Goal: Check status: Check status

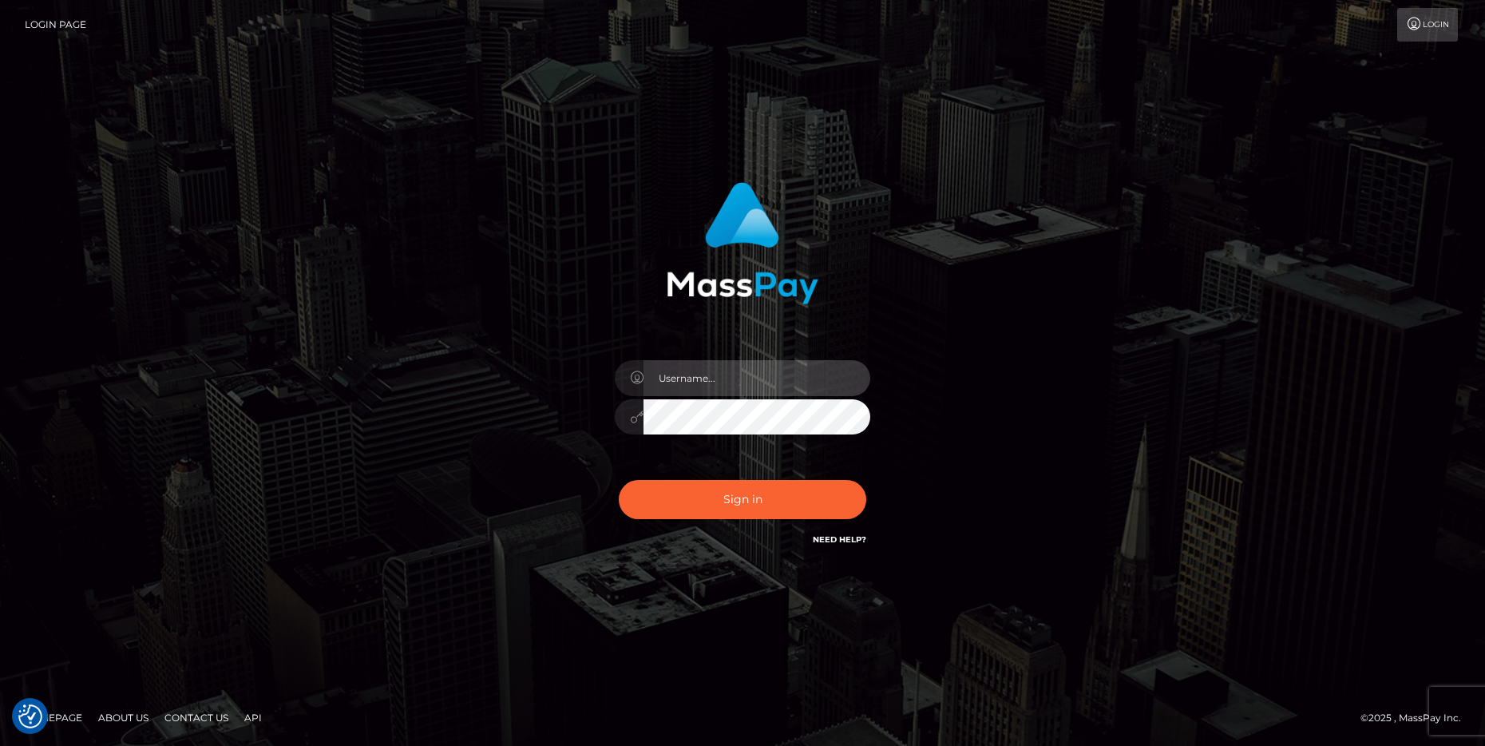
type input "cheli"
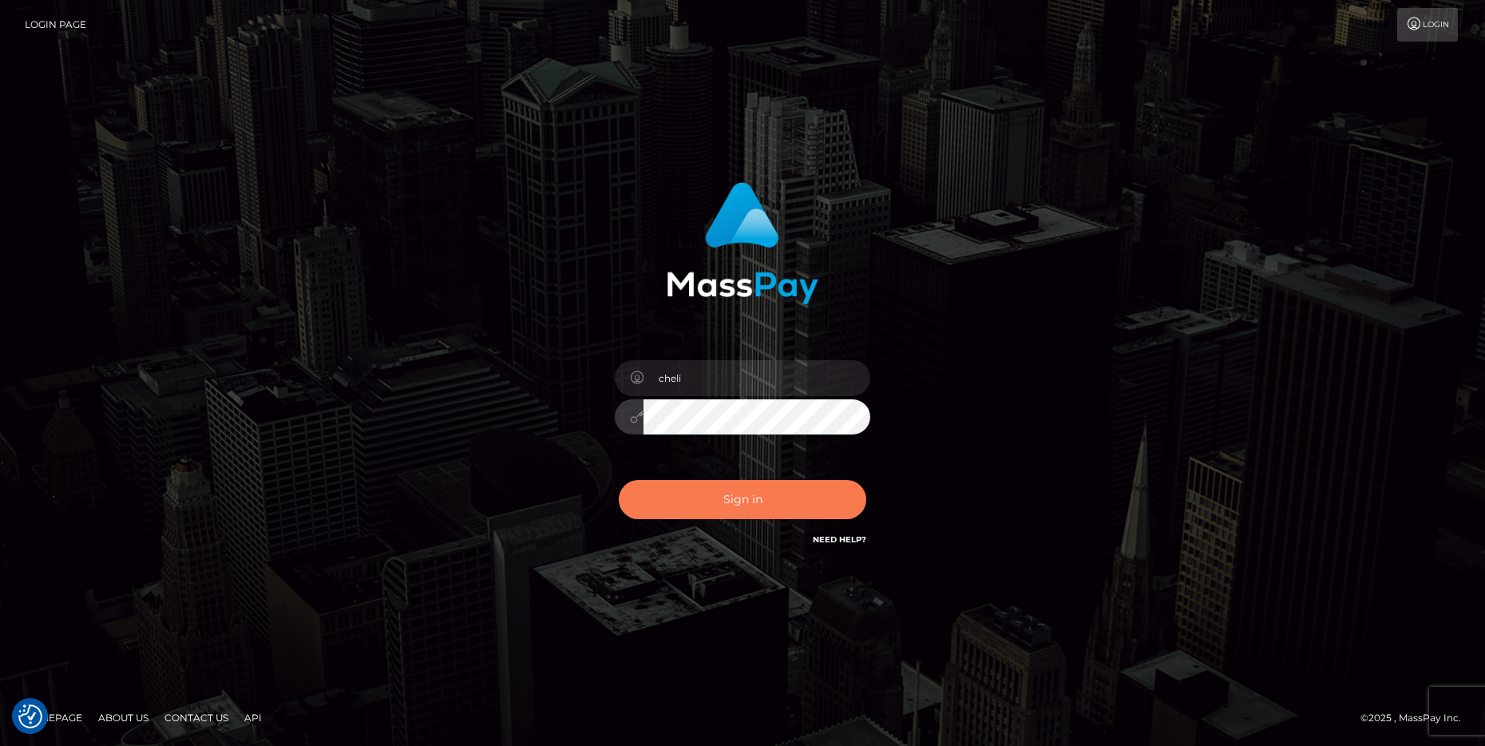
click at [691, 498] on button "Sign in" at bounding box center [743, 499] width 248 height 39
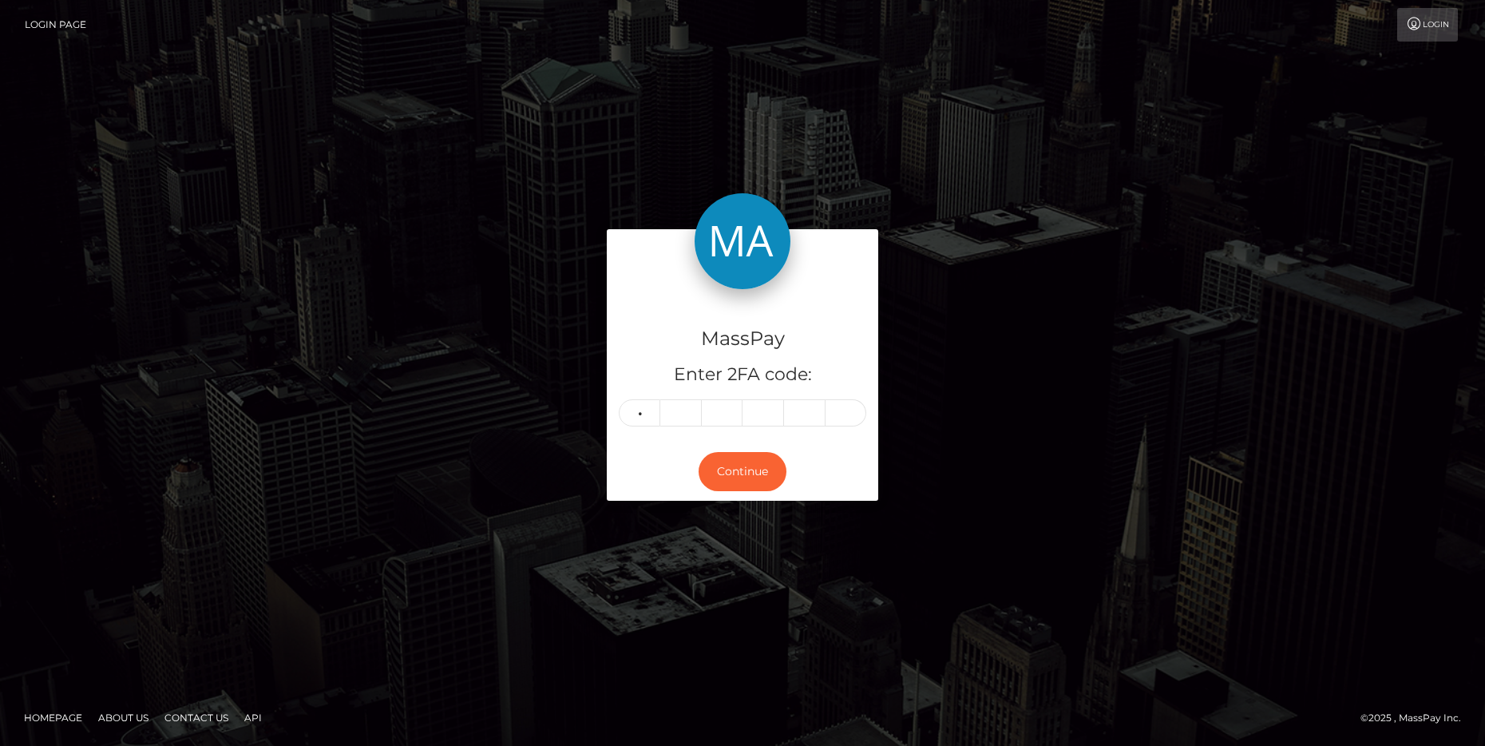
type input "5"
type input "1"
type input "3"
type input "1"
type input "4"
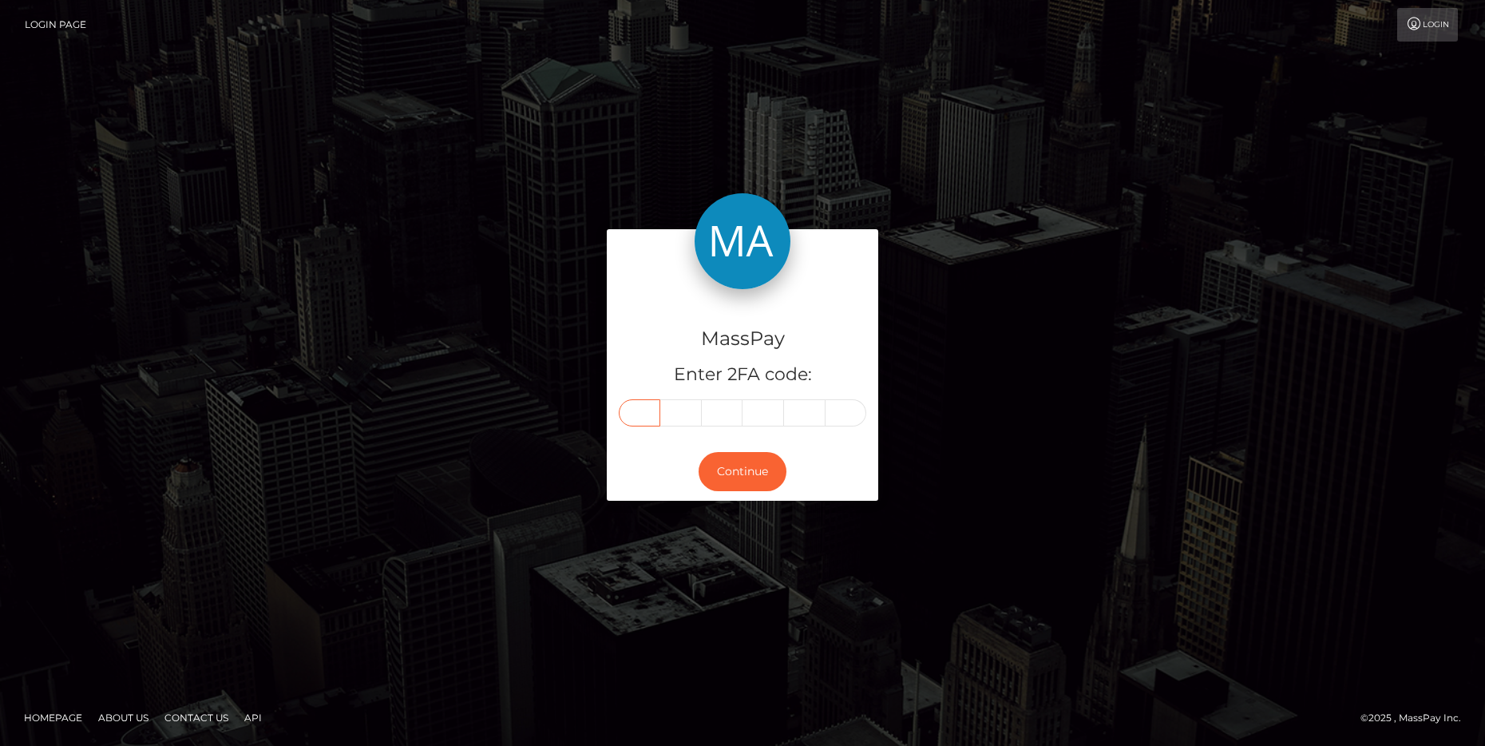
type input "5"
type input "0"
type input "1"
type input "3"
type input "1"
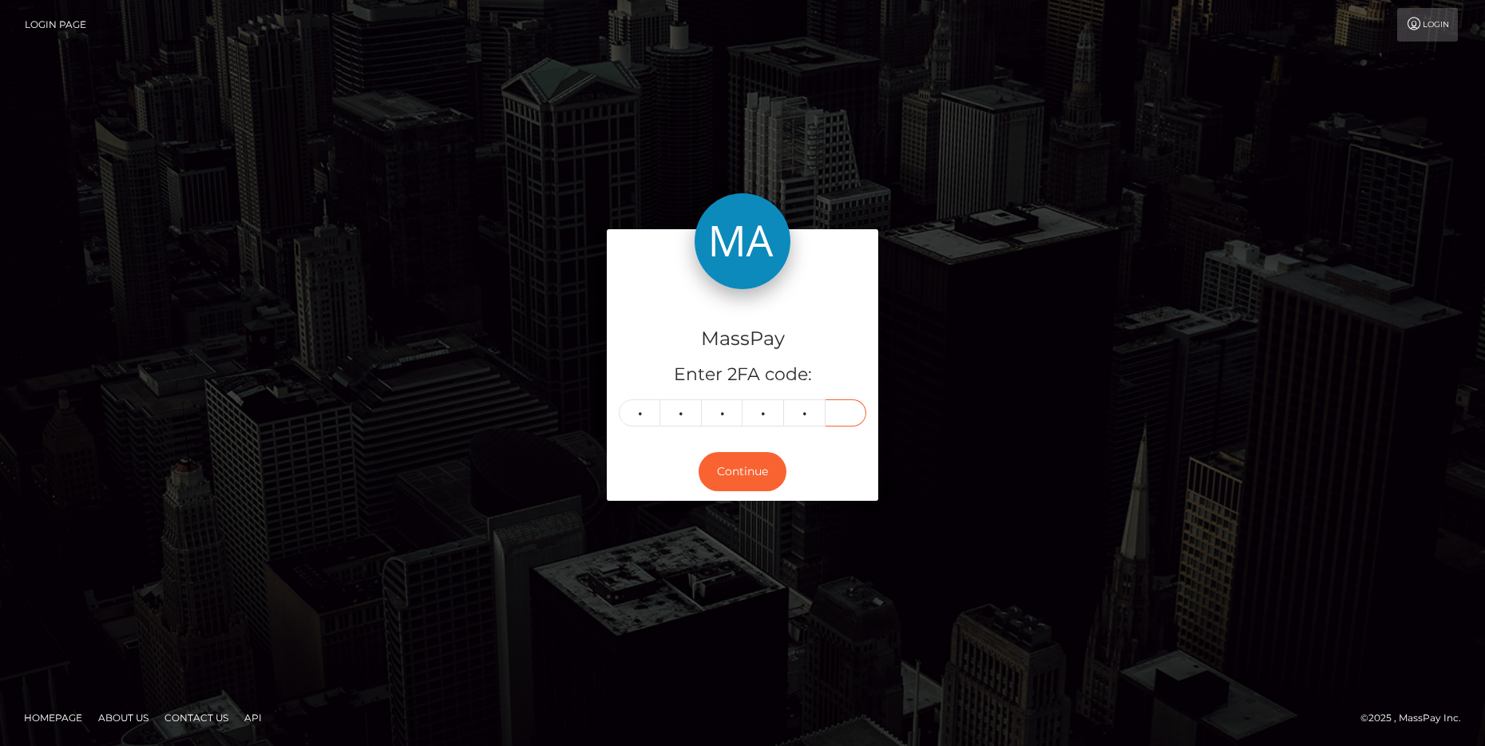
type input "4"
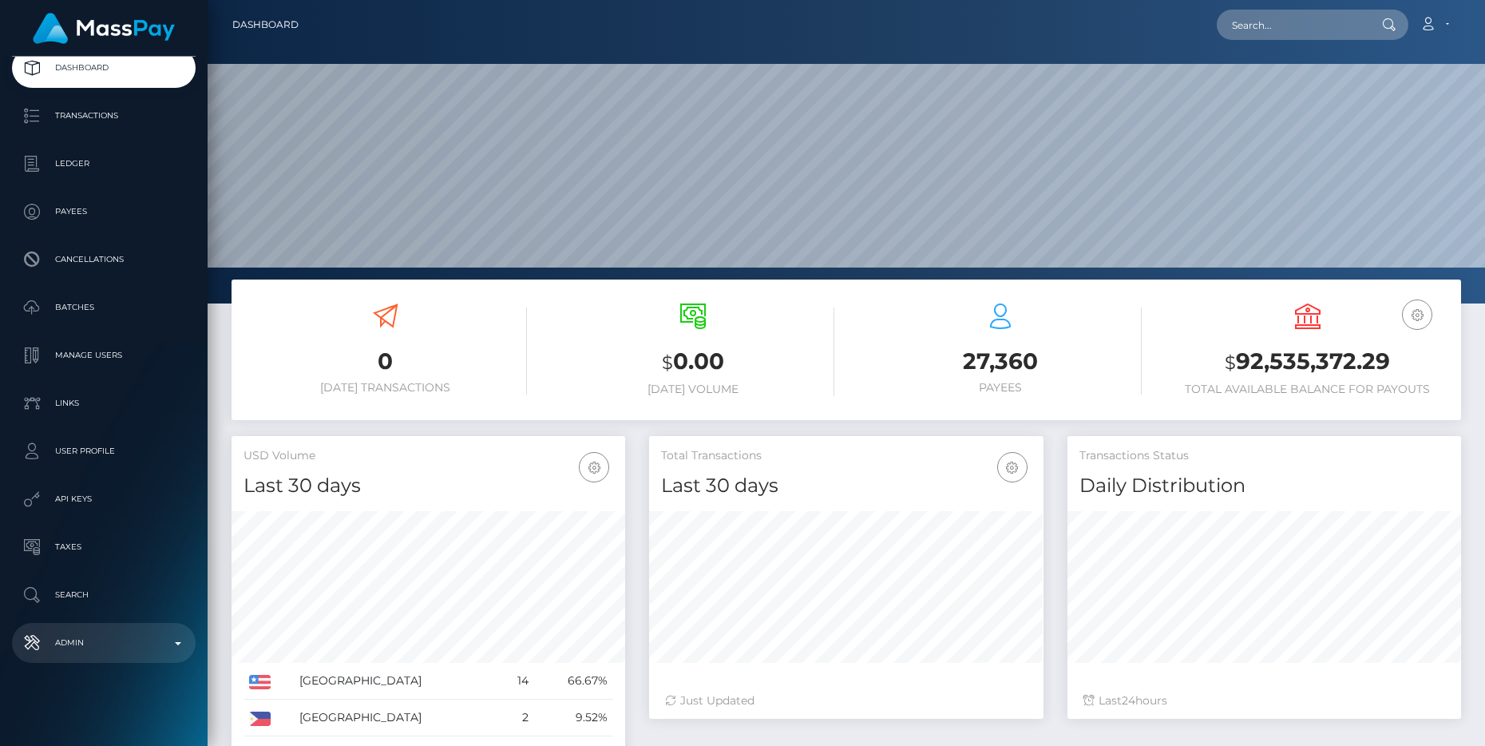
scroll to position [283, 394]
click at [167, 637] on p "Admin" at bounding box center [103, 643] width 171 height 24
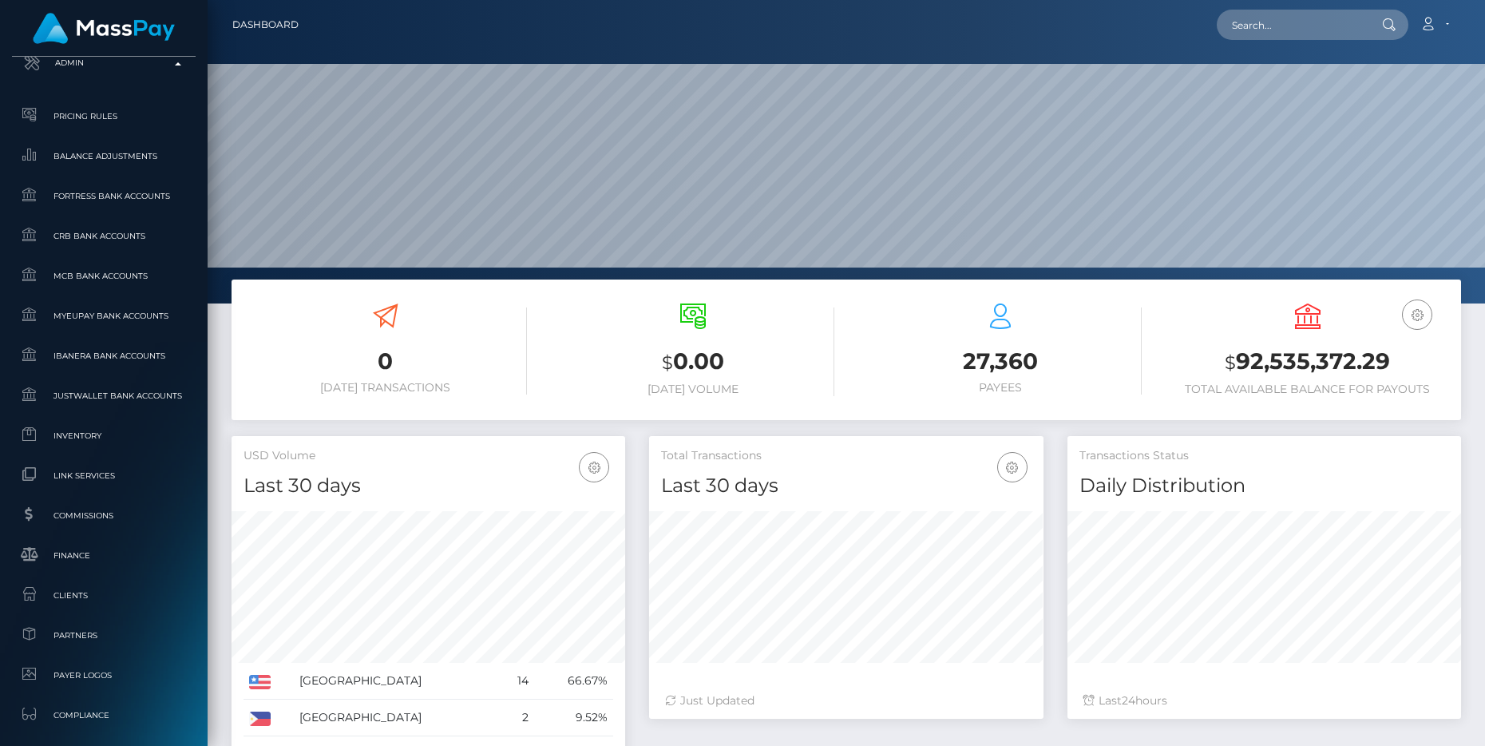
scroll to position [697, 0]
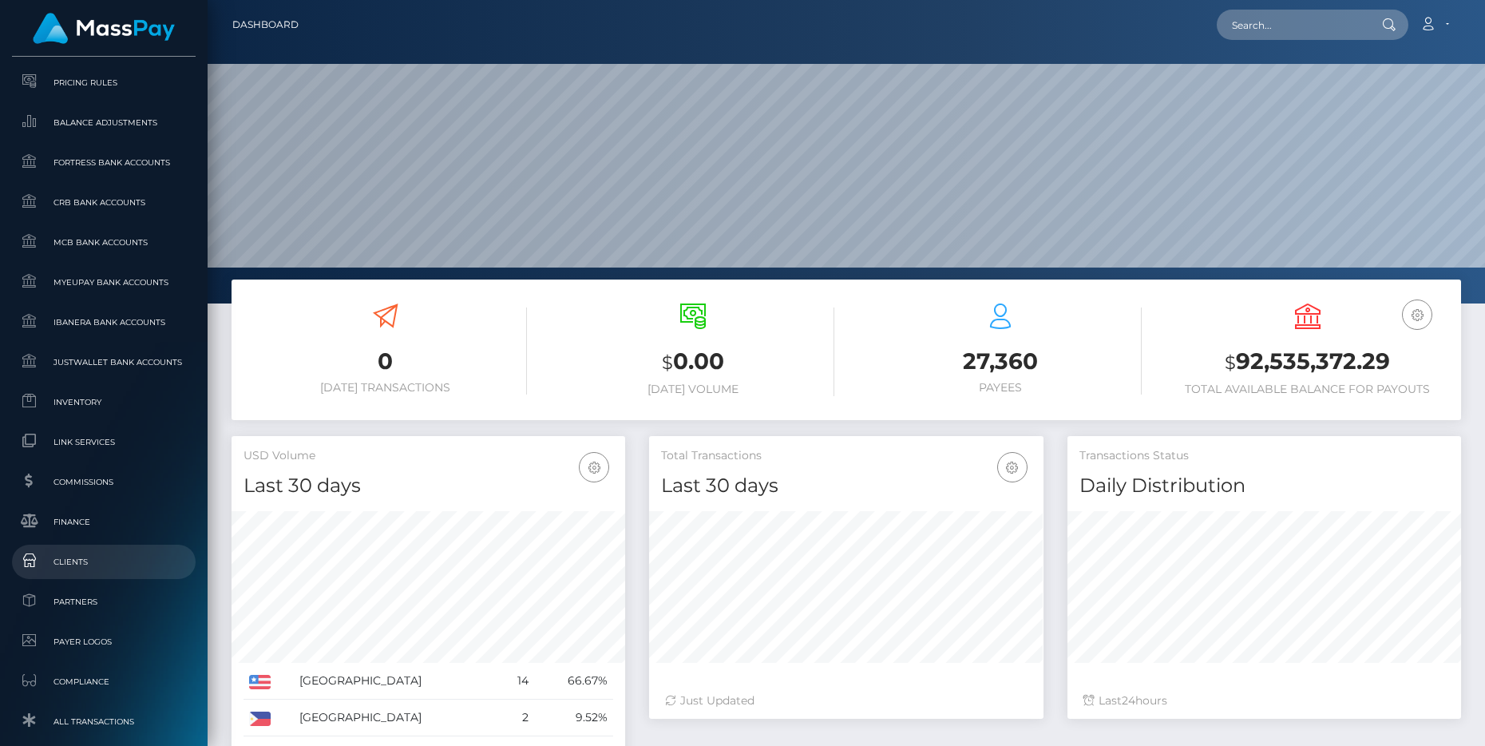
click at [90, 557] on span "Clients" at bounding box center [103, 562] width 171 height 18
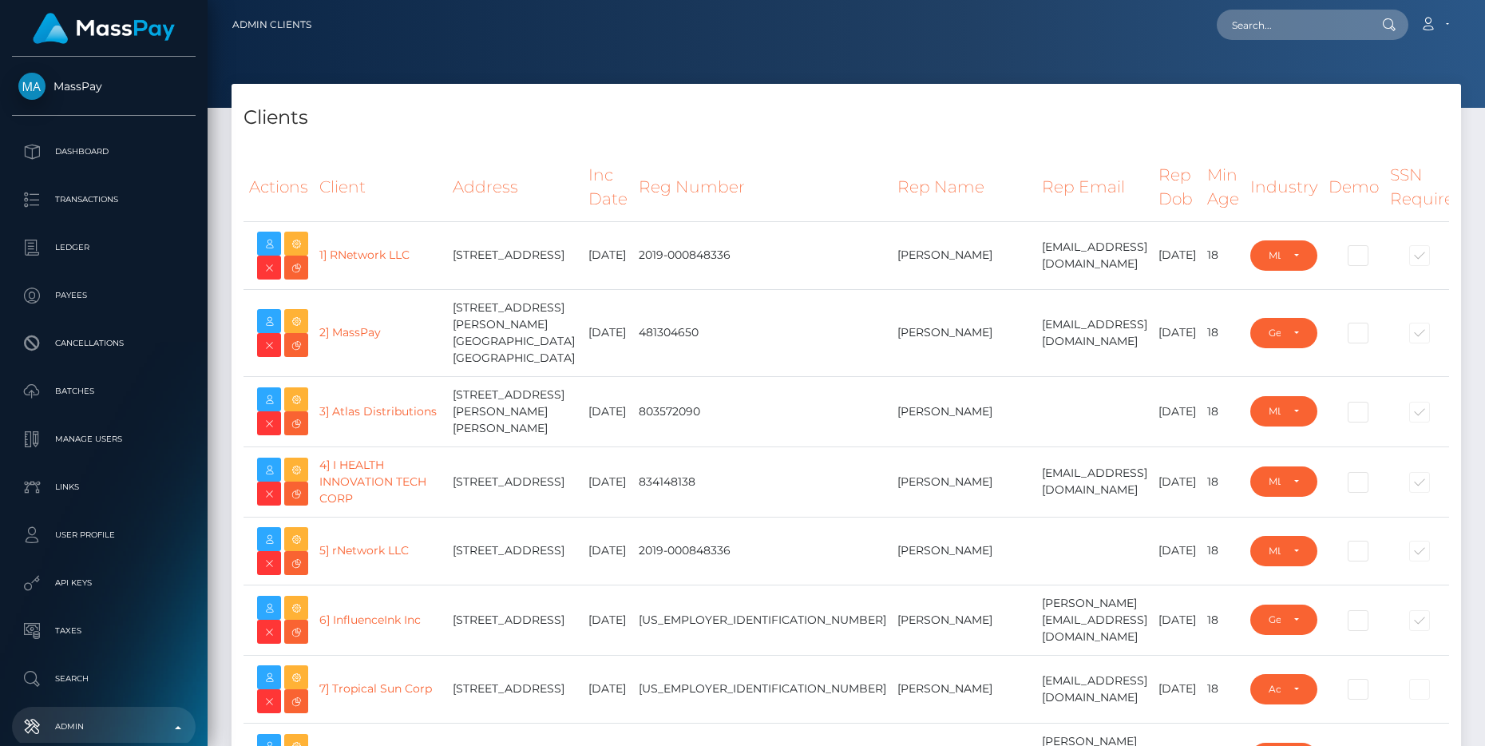
select select "223"
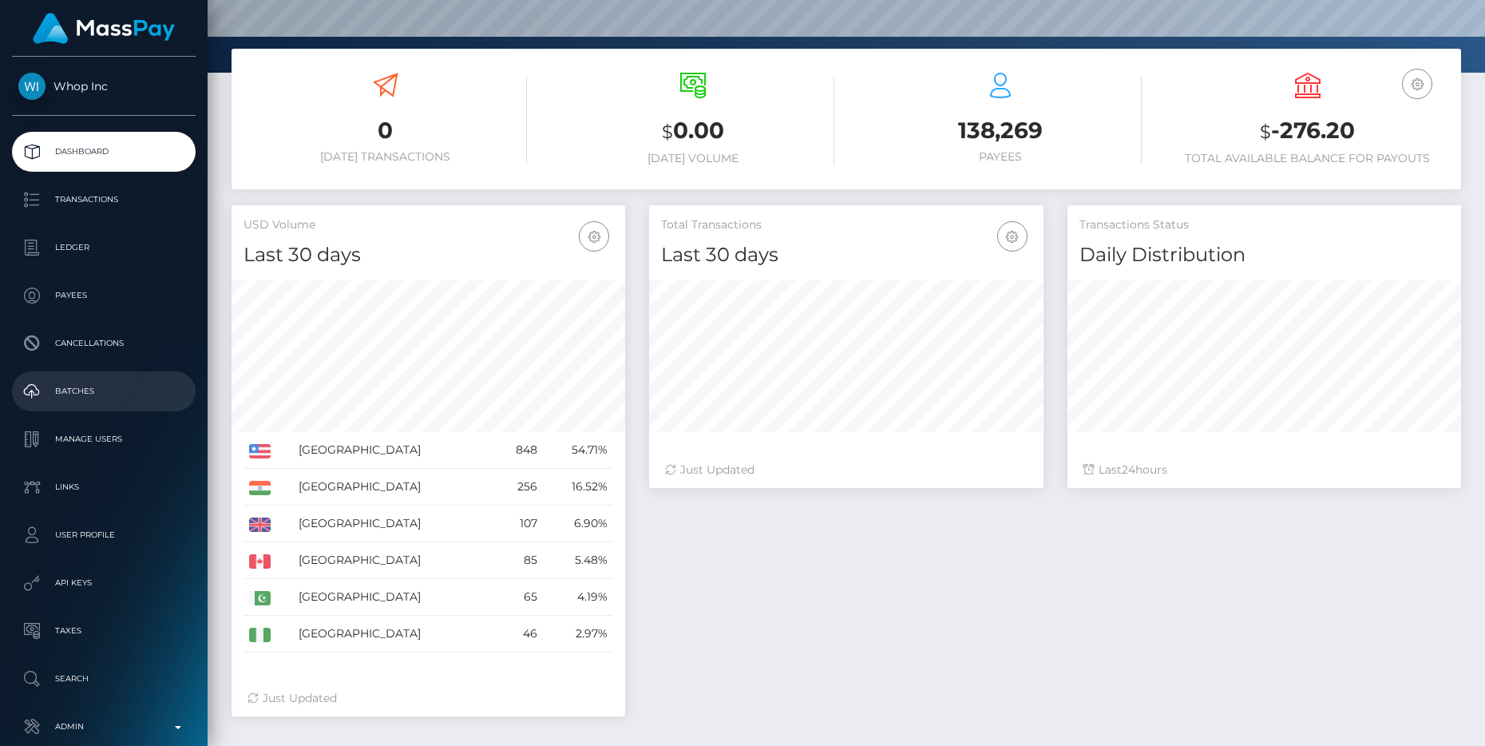
scroll to position [22, 0]
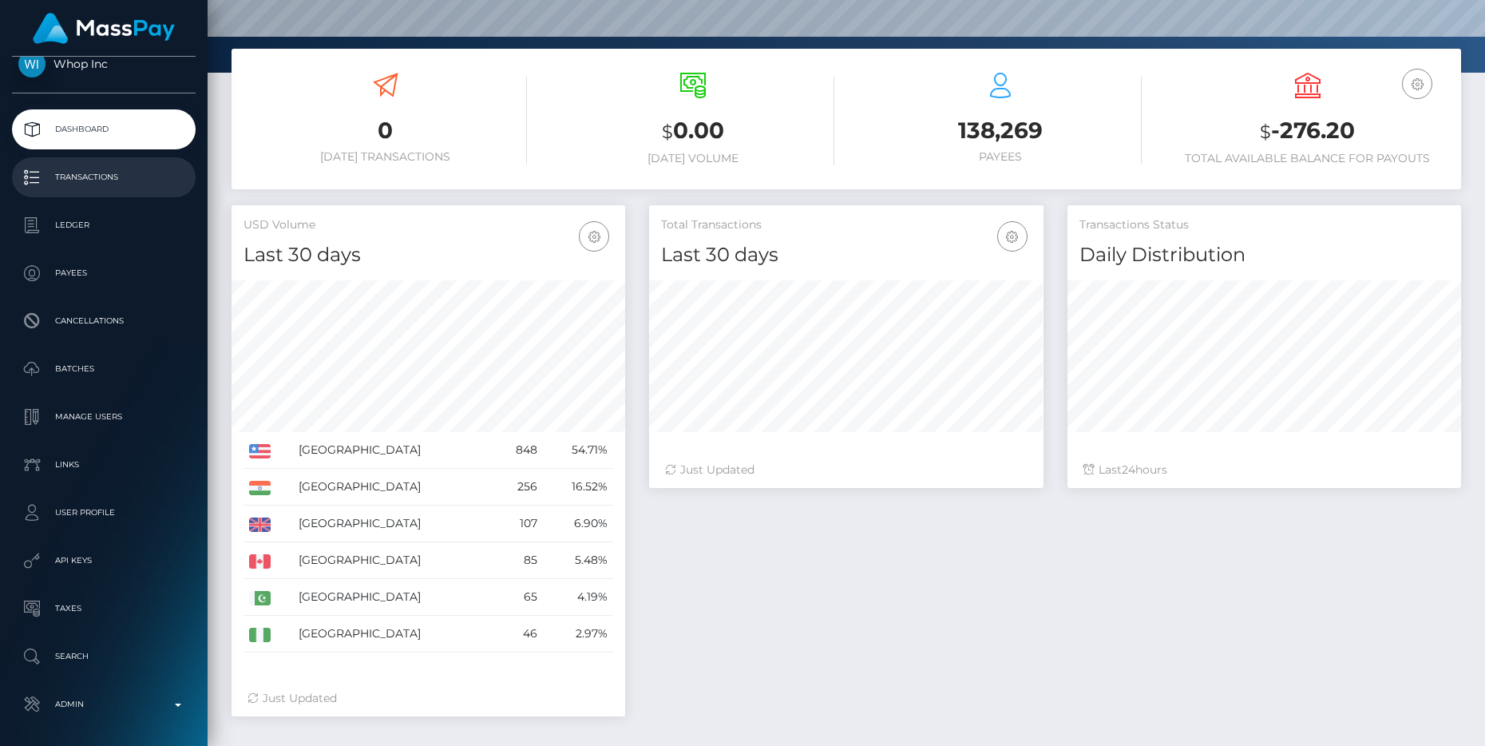
click at [115, 180] on p "Transactions" at bounding box center [103, 177] width 171 height 24
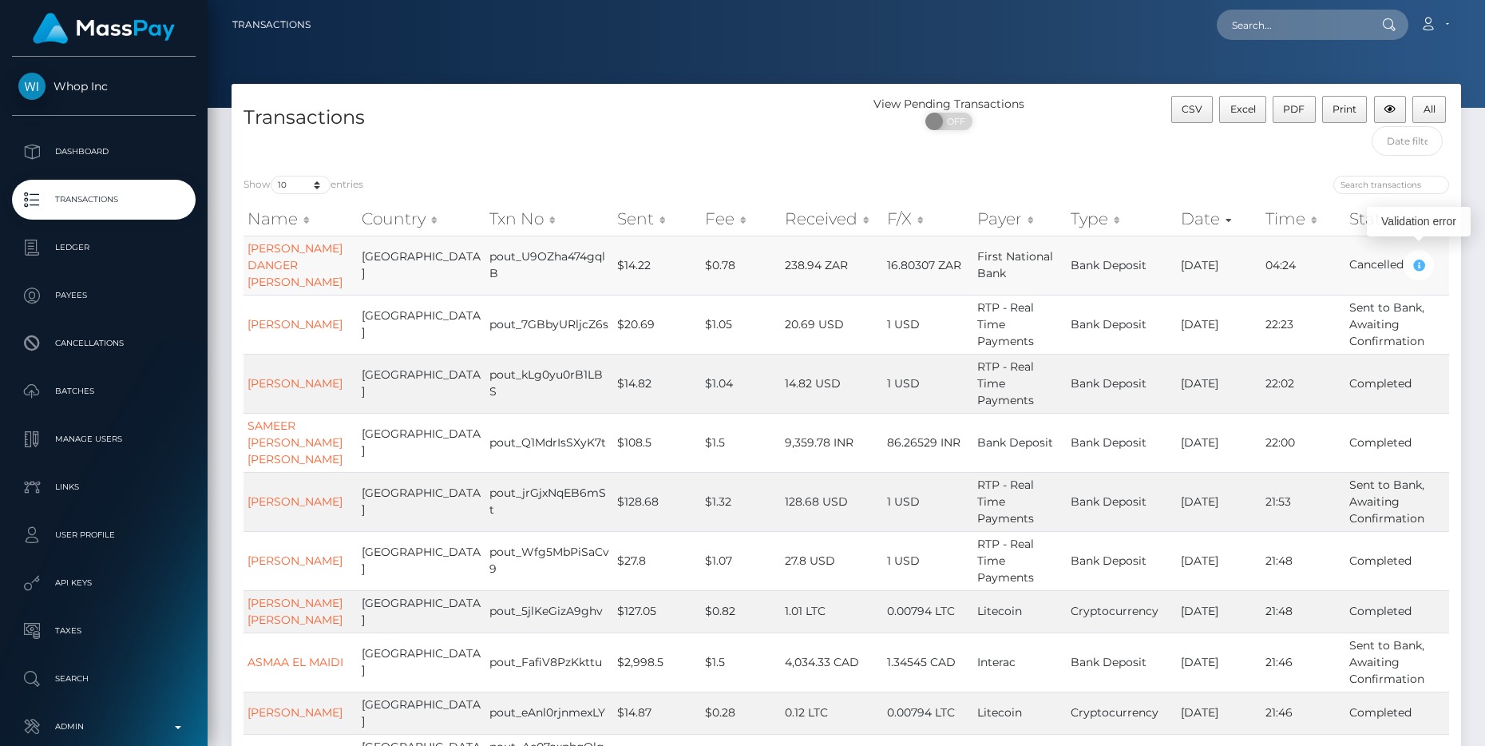
click at [1414, 260] on icon "button" at bounding box center [1419, 266] width 19 height 20
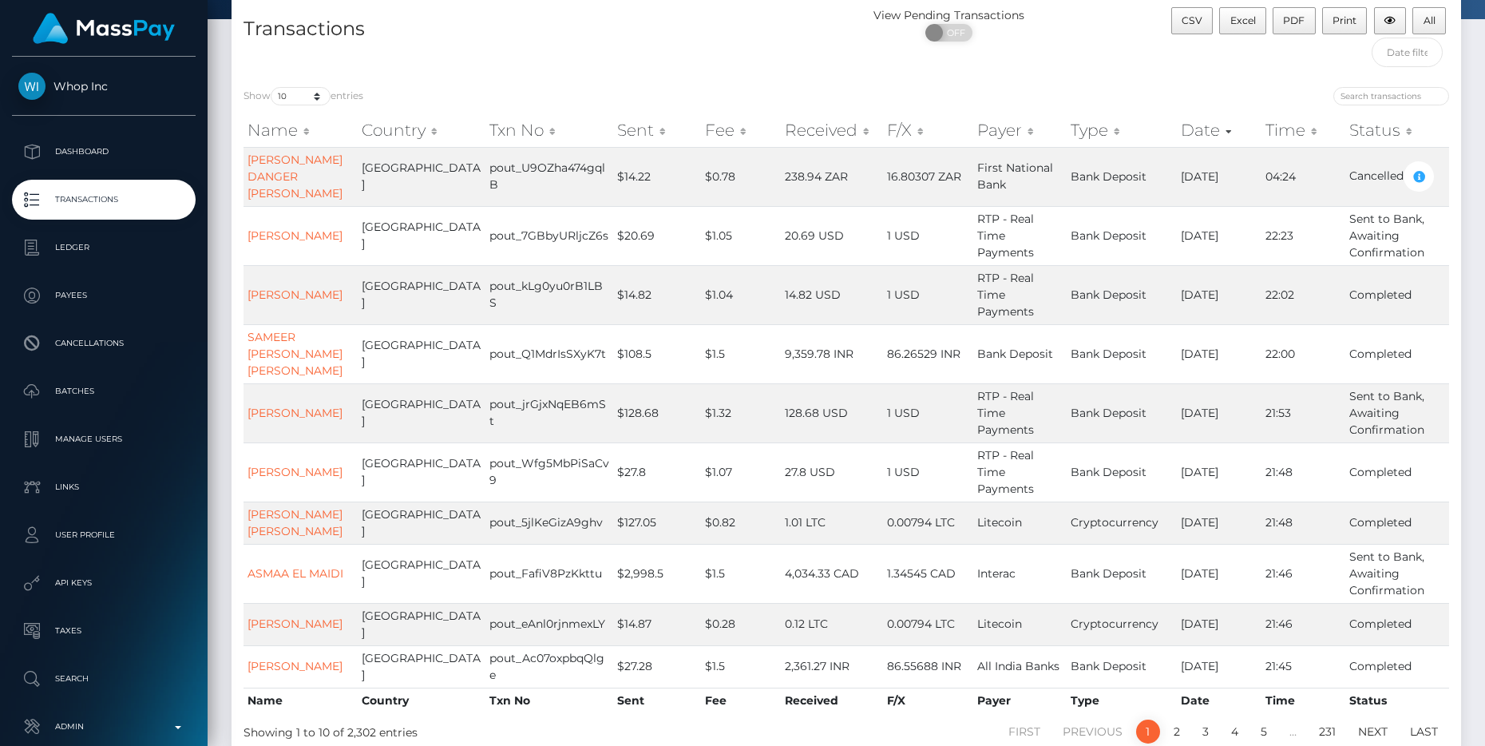
click at [633, 132] on th "Sent" at bounding box center [657, 130] width 88 height 32
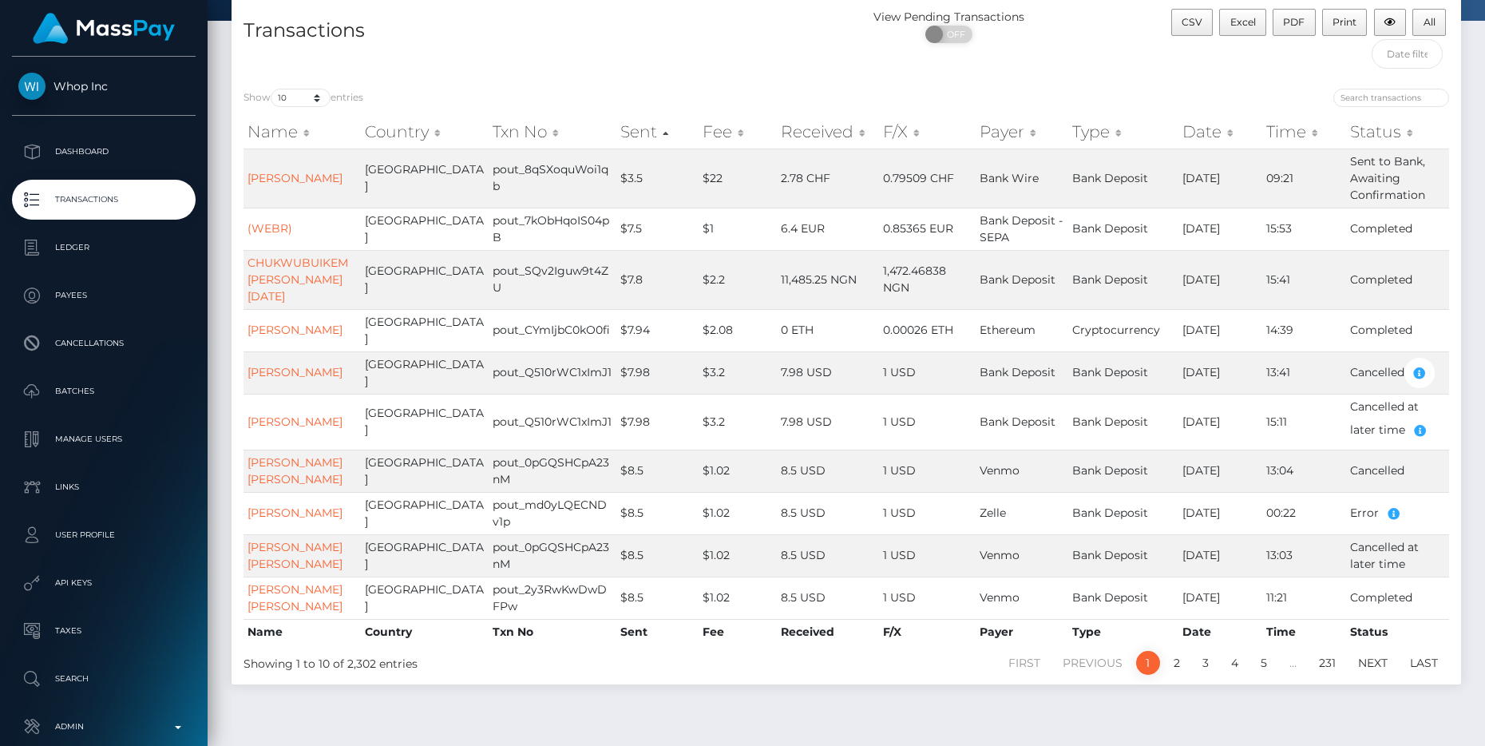
click at [633, 132] on th "Sent" at bounding box center [658, 132] width 82 height 32
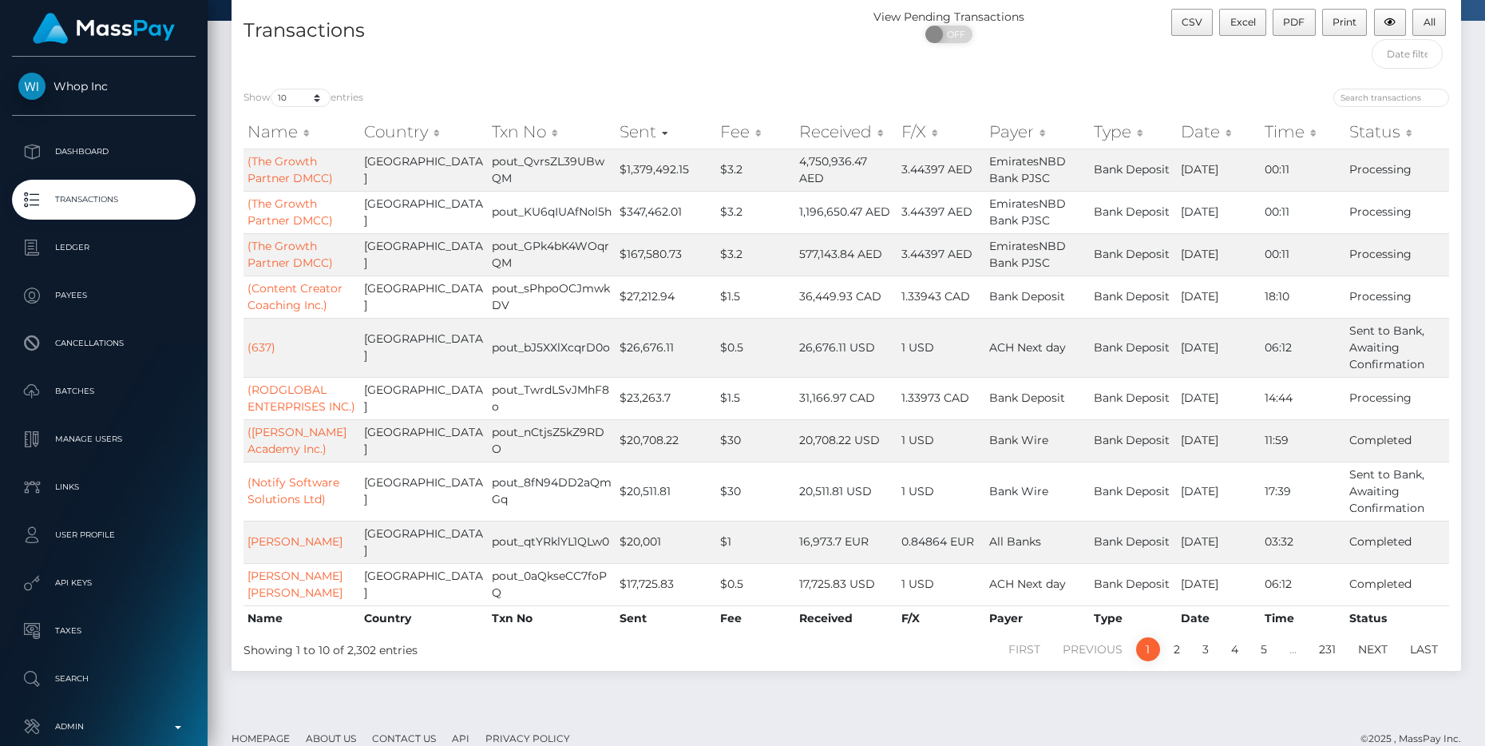
click at [428, 133] on th "Country" at bounding box center [424, 132] width 128 height 32
